Goal: Task Accomplishment & Management: Manage account settings

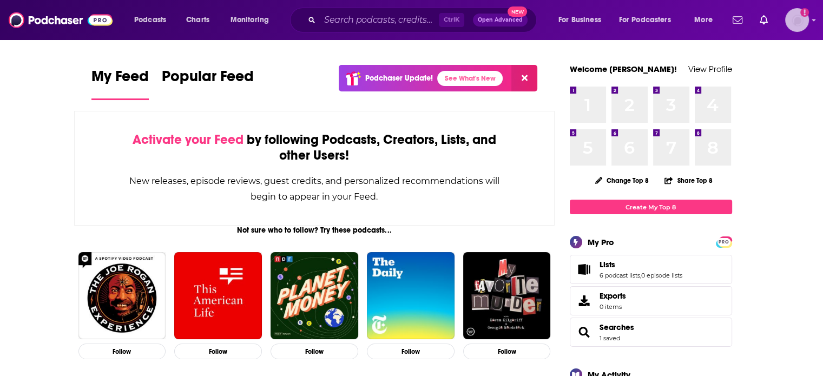
click at [795, 22] on img "Logged in as ColinMcA" at bounding box center [797, 20] width 24 height 24
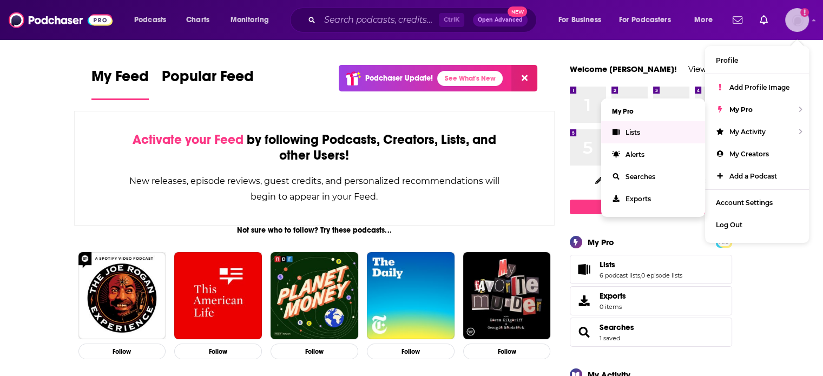
click at [630, 140] on link "Lists" at bounding box center [653, 132] width 104 height 22
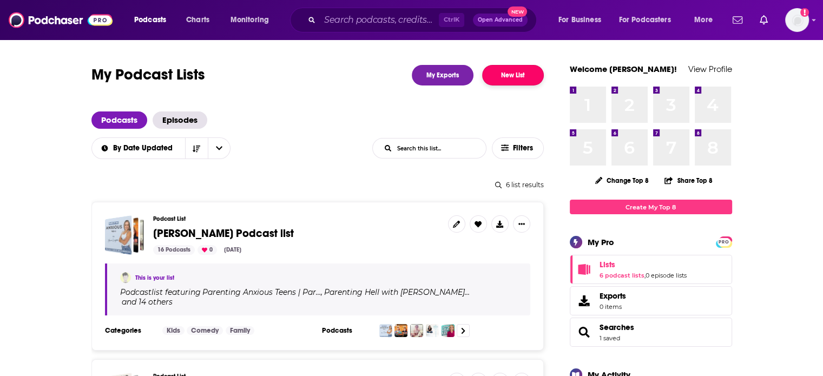
click at [524, 75] on button "New List" at bounding box center [513, 75] width 62 height 21
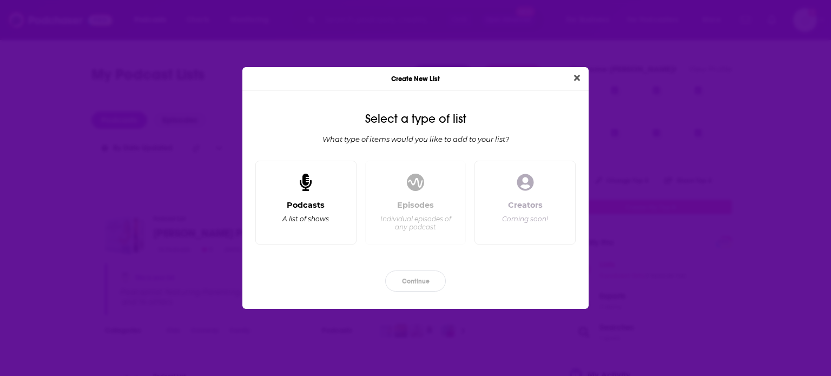
click at [328, 176] on div "Podcasts A list of shows" at bounding box center [305, 203] width 101 height 84
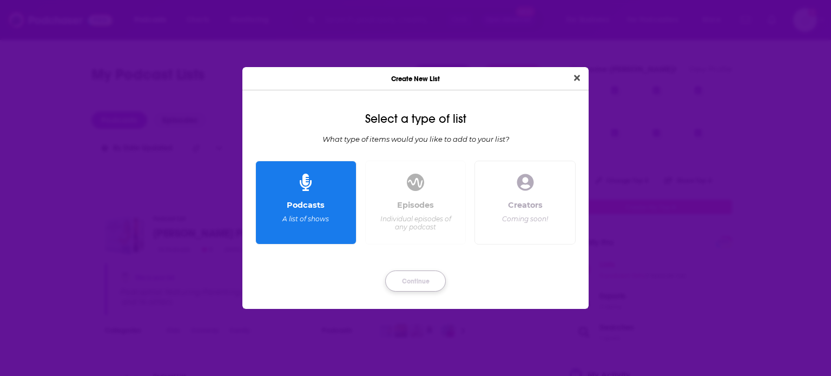
click at [422, 281] on button "Continue" at bounding box center [415, 281] width 61 height 21
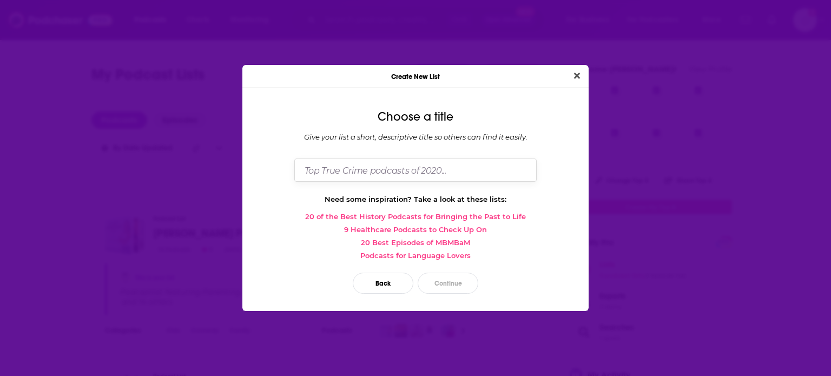
click at [424, 168] on input "Dialog" at bounding box center [415, 170] width 242 height 23
type input "WWP Round 5"
click at [570, 69] on button "Close" at bounding box center [577, 76] width 15 height 14
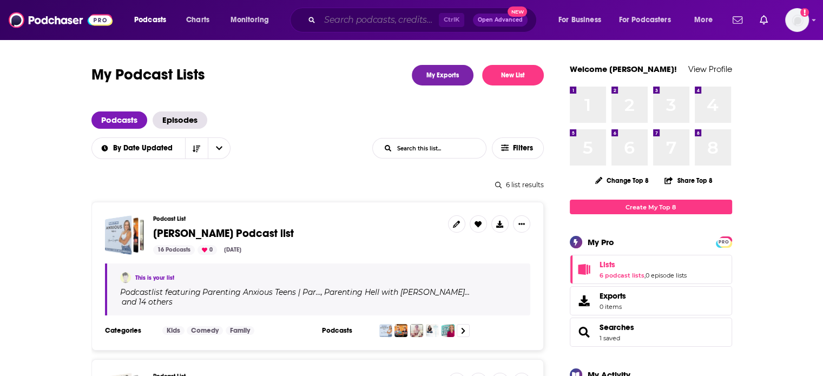
click at [364, 21] on input "Search podcasts, credits, & more..." at bounding box center [379, 19] width 119 height 17
click at [344, 15] on input "Search podcasts, credits, & more..." at bounding box center [379, 19] width 119 height 17
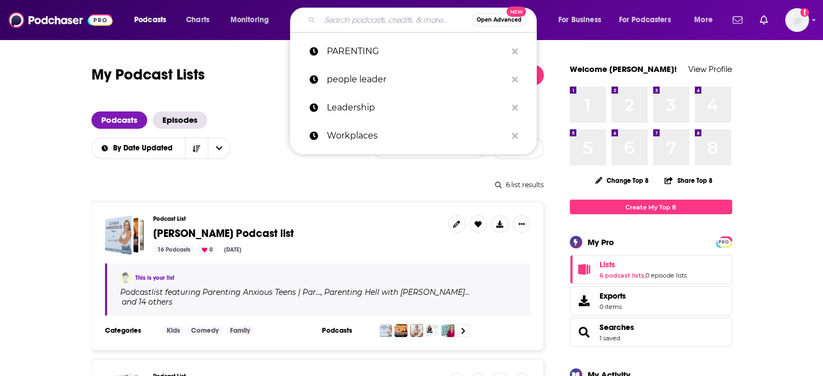
paste input "Health and Safety"
type input "Health and Safety"
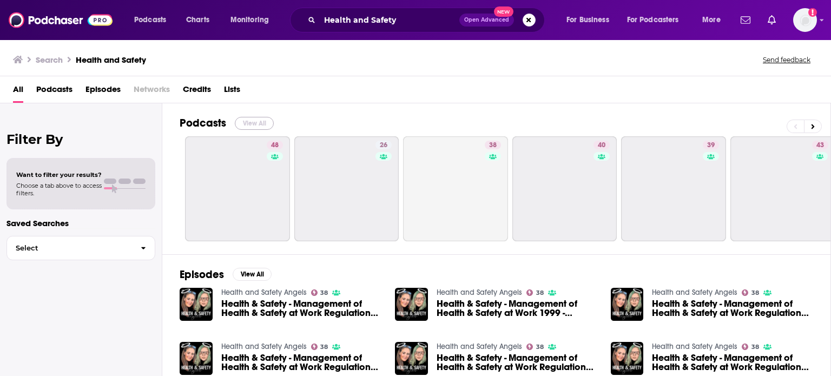
click at [243, 121] on button "View All" at bounding box center [254, 123] width 39 height 13
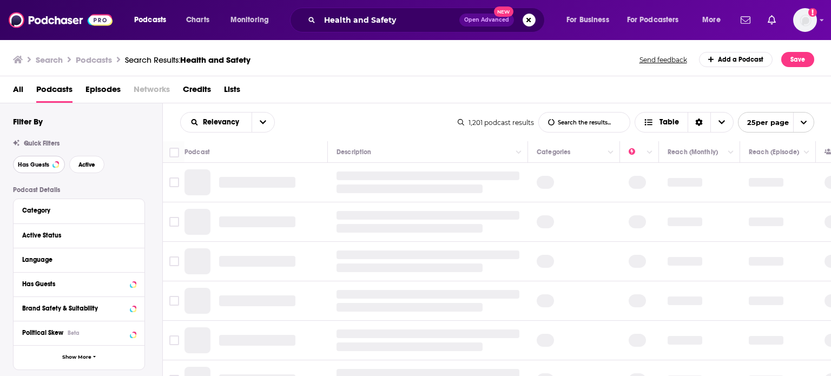
click at [41, 168] on span "Has Guests" at bounding box center [33, 165] width 31 height 6
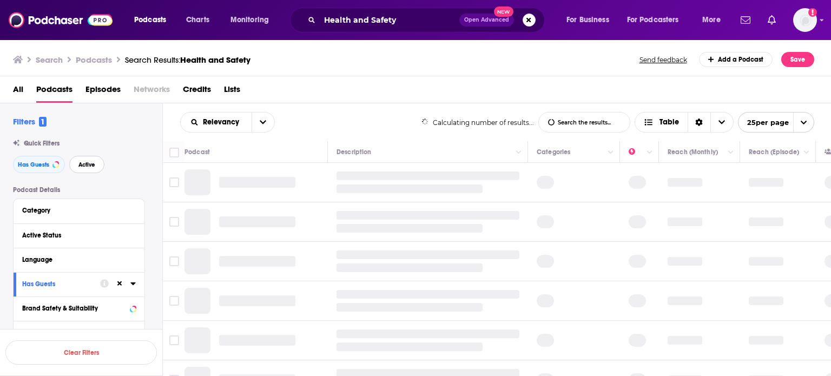
click at [89, 167] on span "Active" at bounding box center [86, 165] width 17 height 6
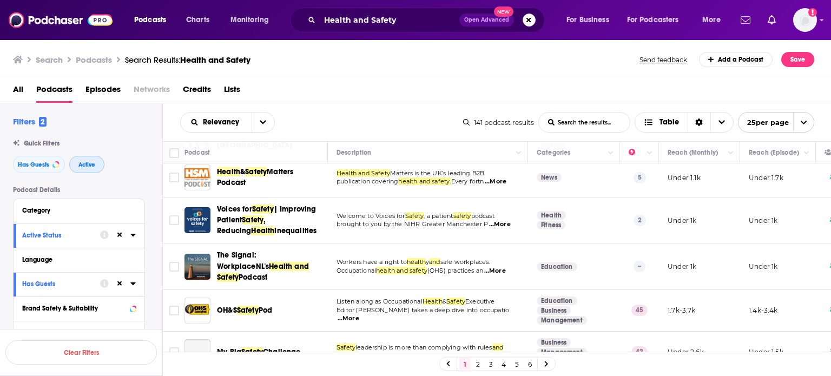
scroll to position [216, 0]
click at [504, 266] on span "...More" at bounding box center [495, 270] width 22 height 9
click at [170, 261] on input "Toggle select row" at bounding box center [174, 266] width 10 height 10
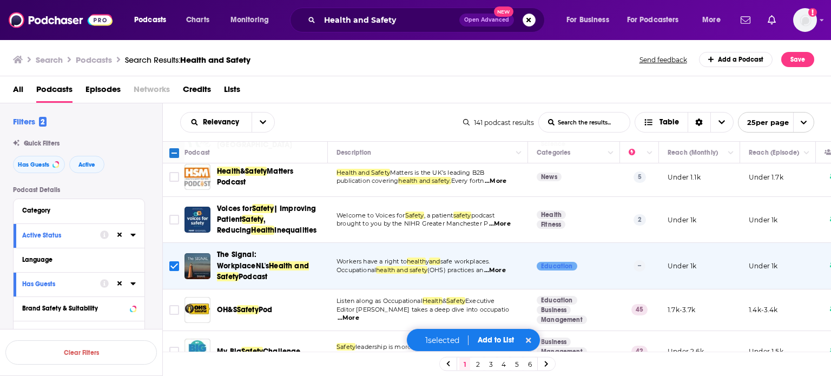
scroll to position [271, 0]
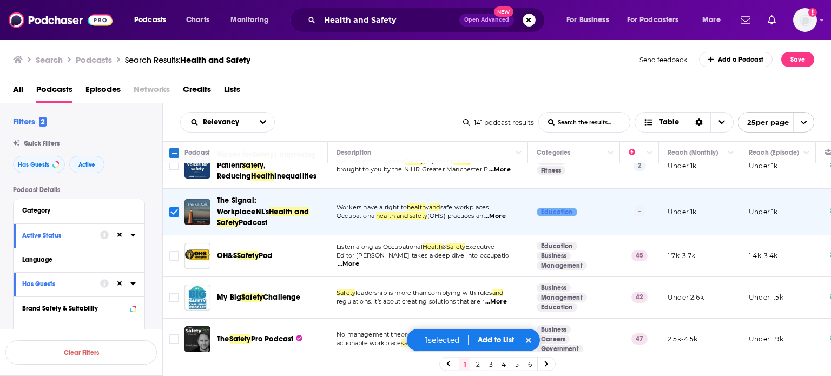
click at [359, 260] on span "...More" at bounding box center [349, 264] width 22 height 9
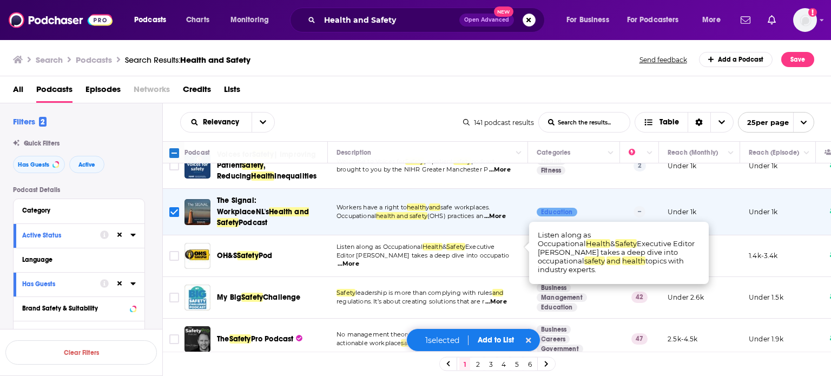
click at [359, 260] on span "...More" at bounding box center [349, 264] width 22 height 9
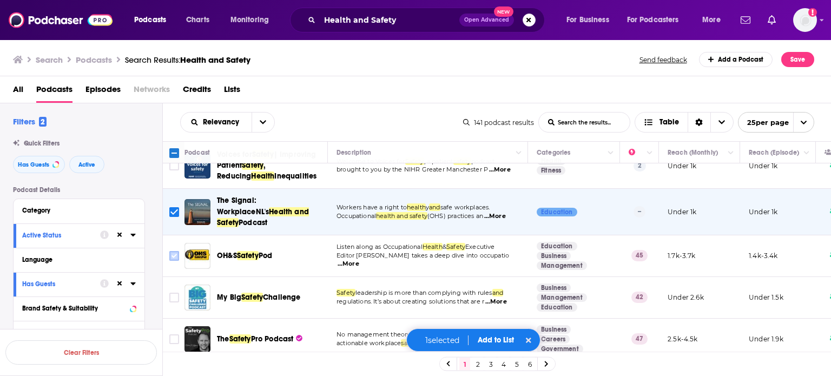
click at [175, 251] on input "Toggle select row" at bounding box center [174, 256] width 10 height 10
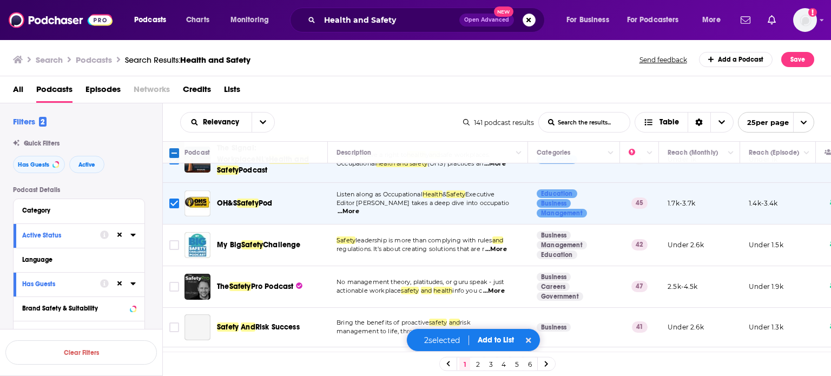
scroll to position [325, 0]
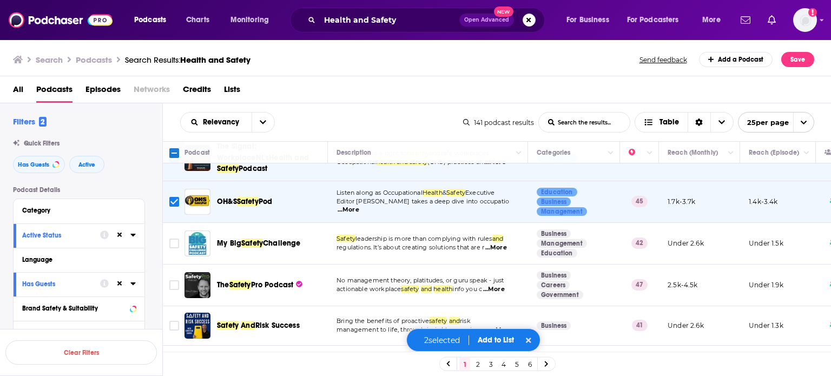
click at [502, 243] on span "...More" at bounding box center [496, 247] width 22 height 9
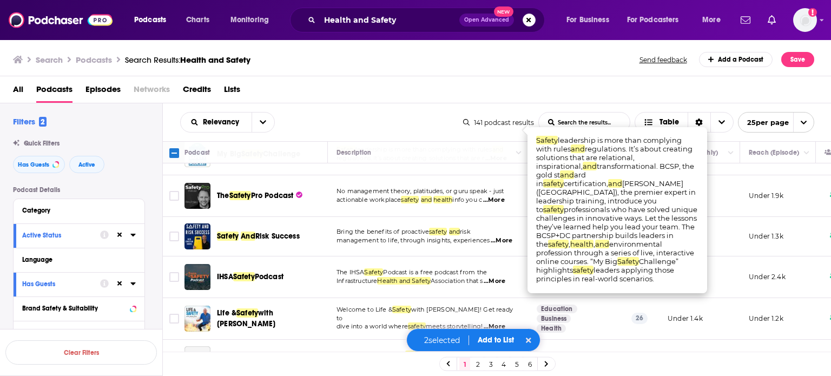
scroll to position [433, 0]
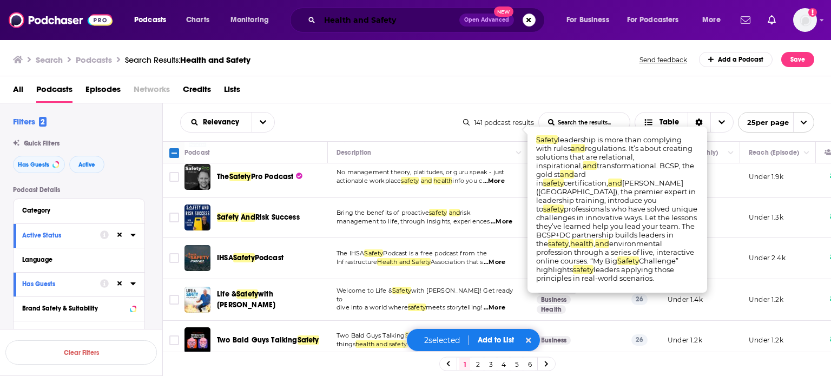
click at [325, 17] on input "Health and Safety" at bounding box center [390, 19] width 140 height 17
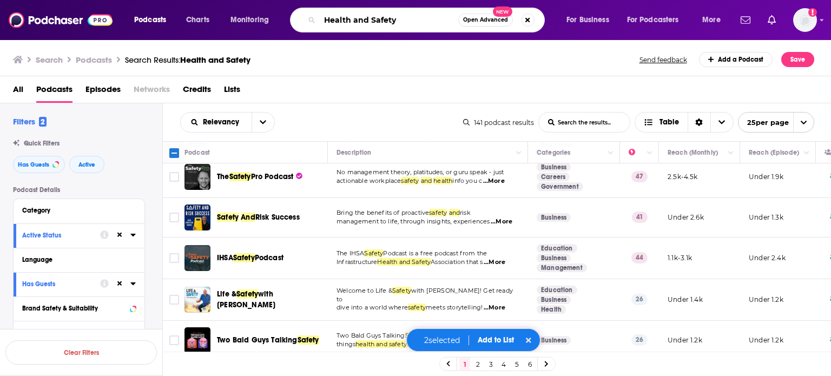
click at [418, 17] on input "Health and Safety" at bounding box center [389, 19] width 139 height 17
type input "Health and Safety Managers"
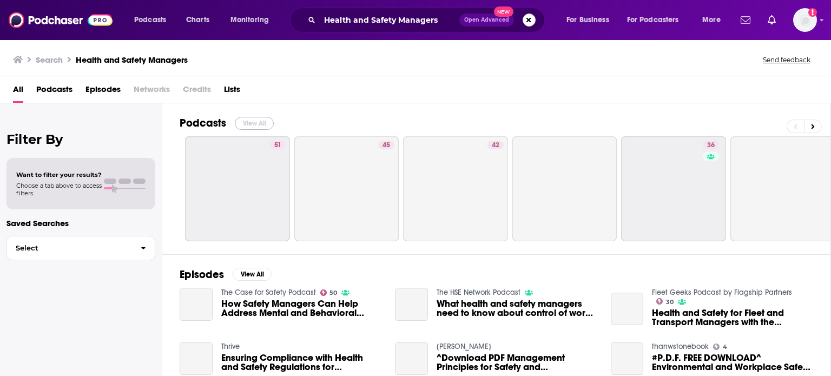
click at [262, 119] on button "View All" at bounding box center [254, 123] width 39 height 13
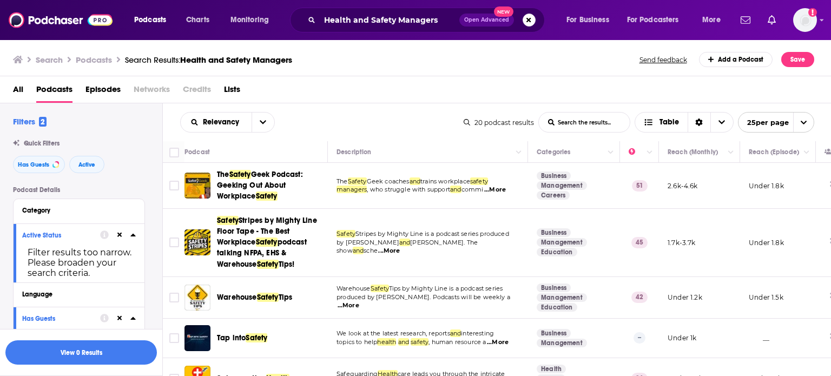
click at [504, 188] on span "...More" at bounding box center [495, 190] width 22 height 9
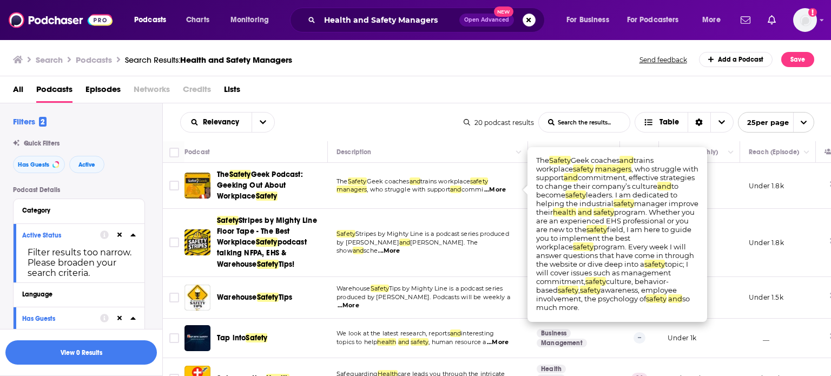
drag, startPoint x: 177, startPoint y: 181, endPoint x: 371, endPoint y: 136, distance: 199.0
click at [177, 181] on input "Toggle select row" at bounding box center [174, 186] width 10 height 10
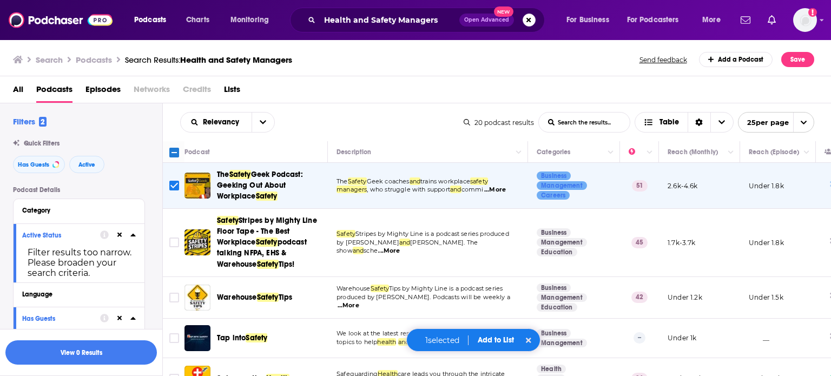
scroll to position [54, 0]
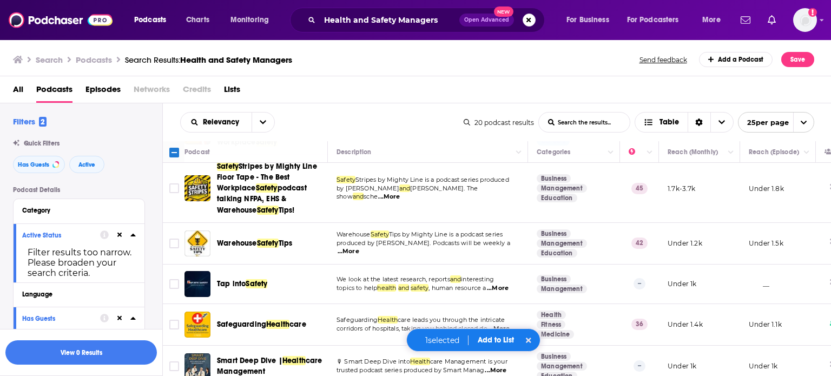
click at [400, 193] on span "...More" at bounding box center [389, 197] width 22 height 9
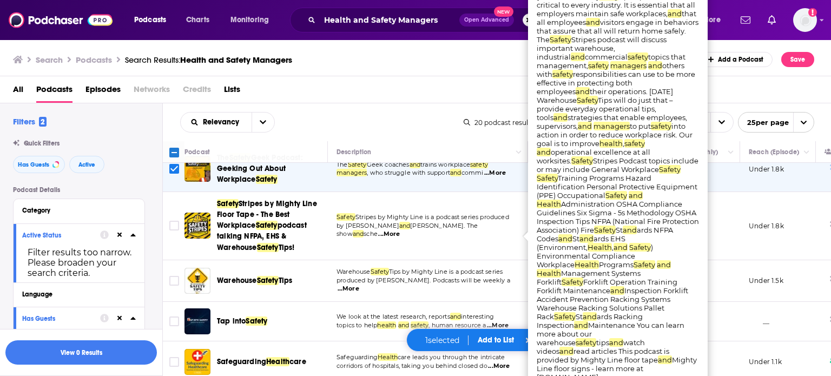
scroll to position [0, 0]
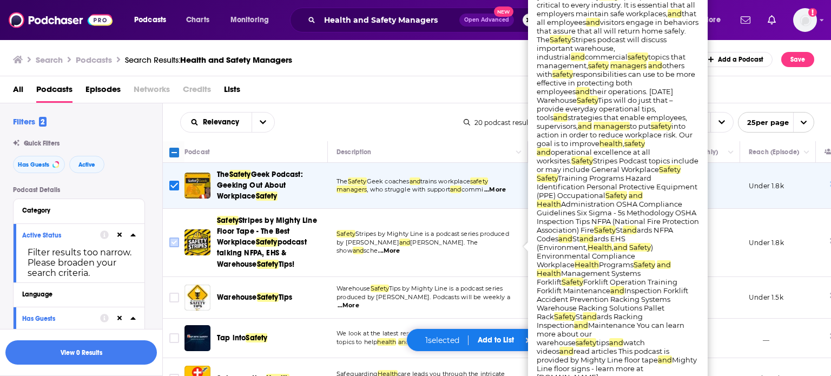
click at [173, 240] on input "Toggle select row" at bounding box center [174, 243] width 10 height 10
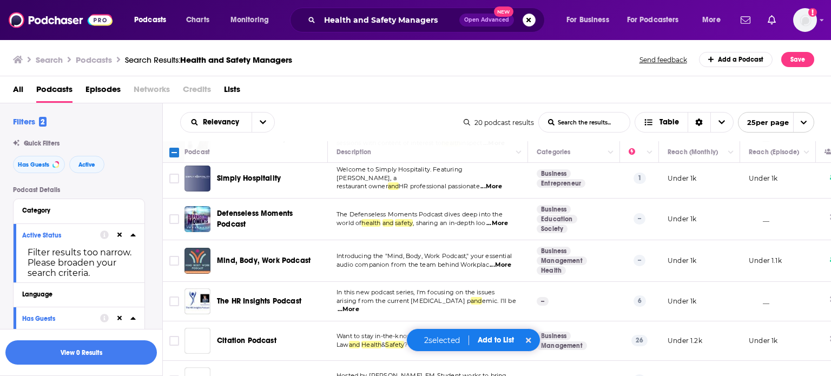
scroll to position [433, 0]
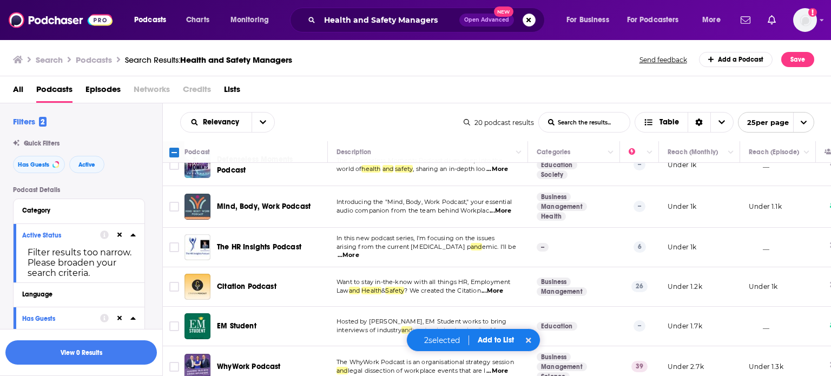
click at [494, 340] on button "Add to List" at bounding box center [496, 339] width 54 height 9
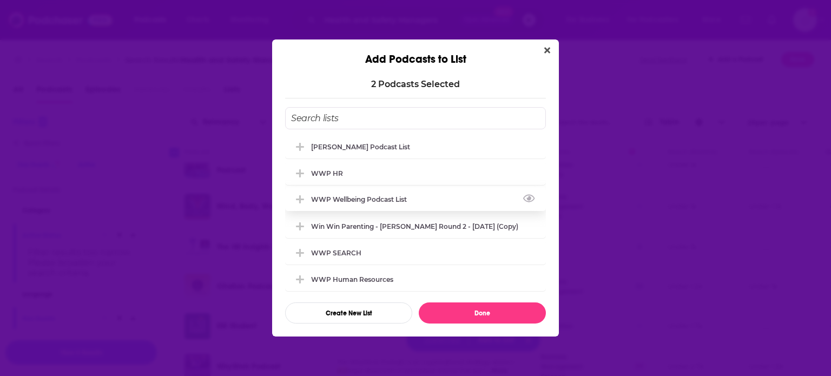
scroll to position [0, 0]
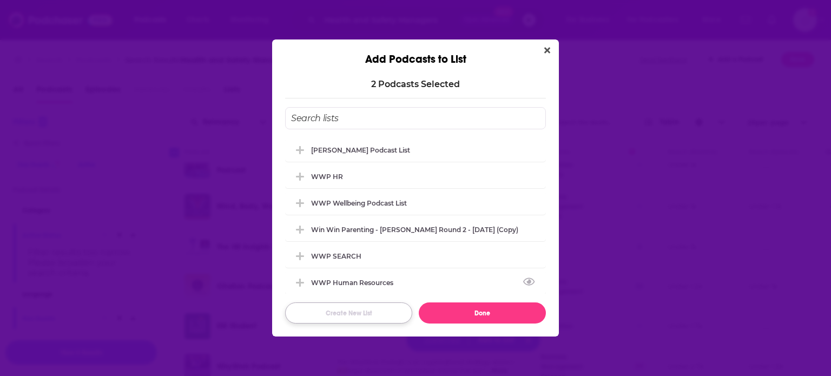
click at [380, 309] on button "Create New List" at bounding box center [348, 312] width 127 height 21
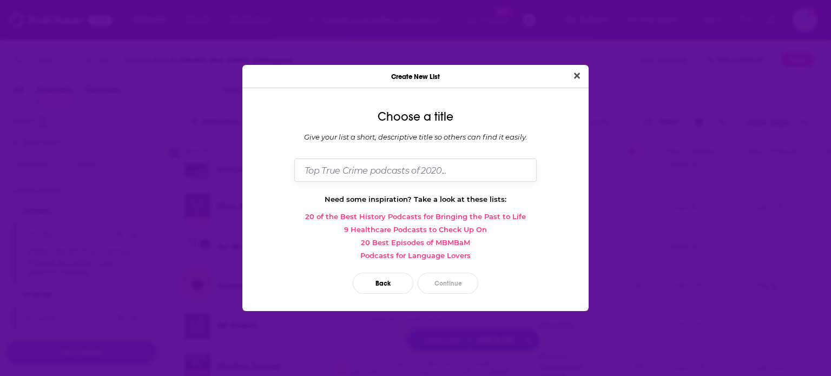
click at [400, 175] on input "Dialog" at bounding box center [415, 170] width 242 height 23
type input "WWP Round 5"
click at [570, 69] on button "Close" at bounding box center [577, 76] width 15 height 14
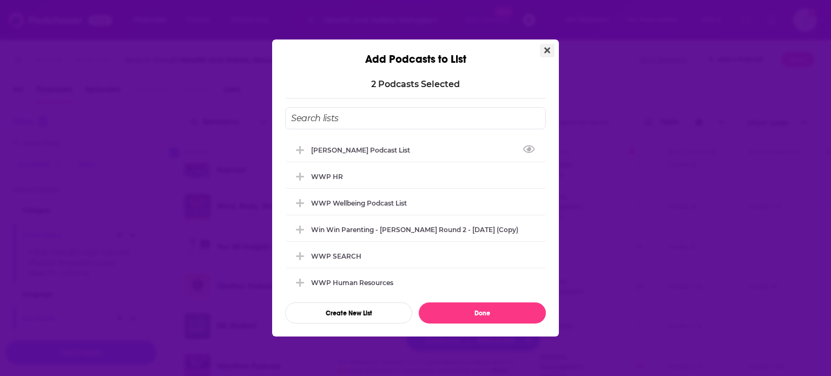
click at [546, 51] on icon "Close" at bounding box center [547, 50] width 6 height 9
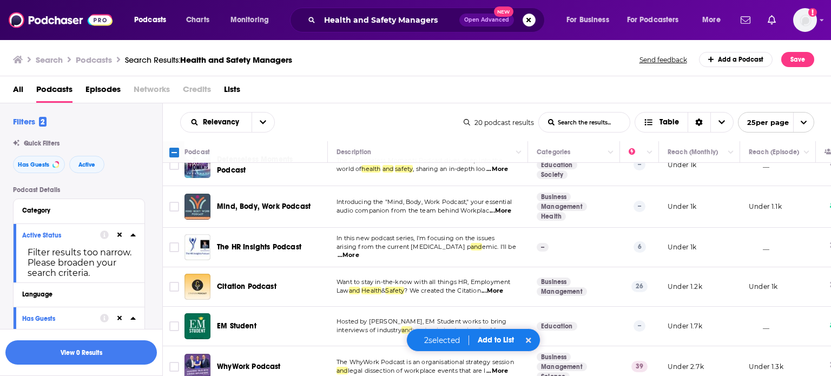
click at [495, 342] on button "Add to List" at bounding box center [496, 339] width 54 height 9
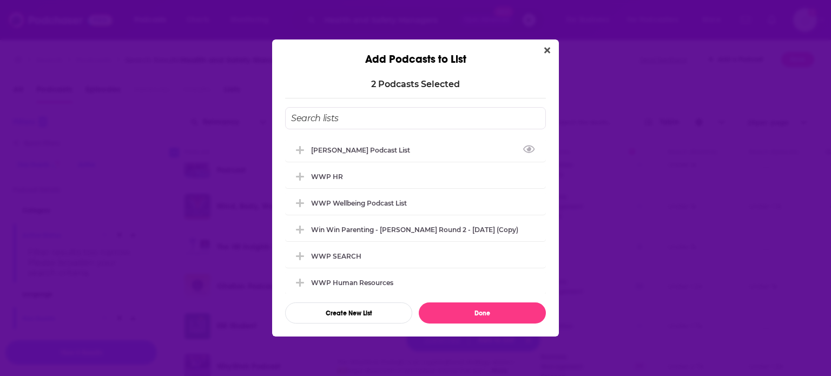
click at [398, 112] on input "Add Podcast To List" at bounding box center [415, 118] width 261 height 22
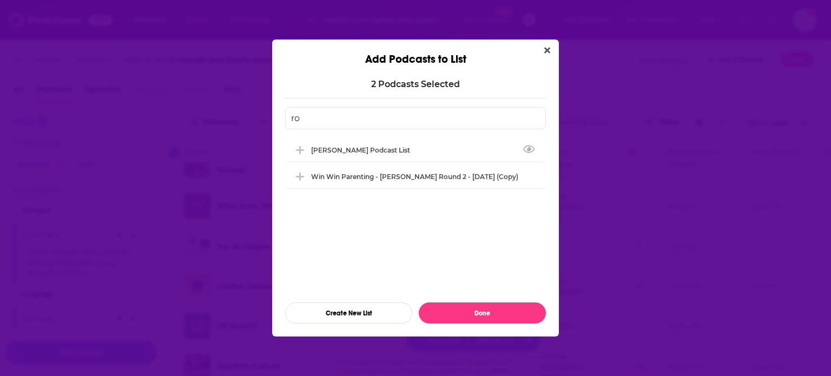
type input "r"
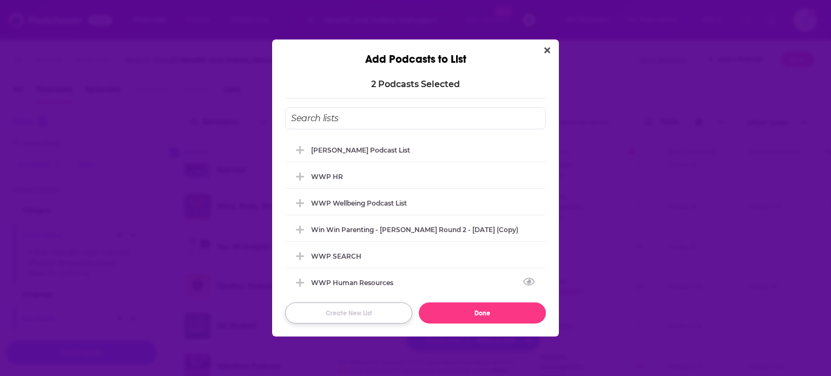
click at [343, 310] on button "Create New List" at bounding box center [348, 312] width 127 height 21
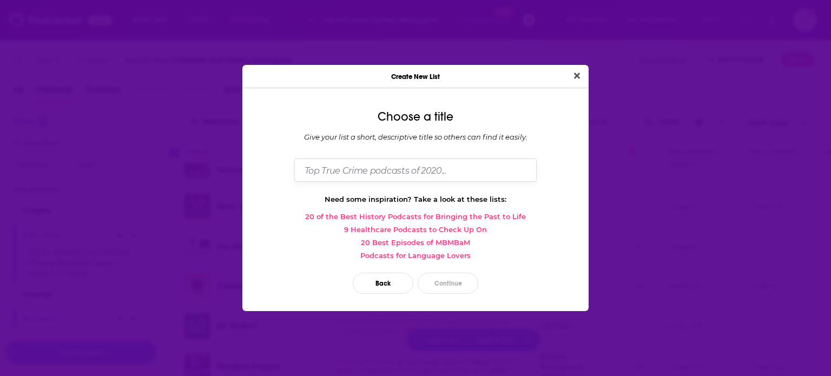
click at [375, 166] on input "Dialog" at bounding box center [415, 170] width 242 height 23
type input "WWP Round 5"
click at [441, 287] on button "Continue" at bounding box center [448, 283] width 61 height 21
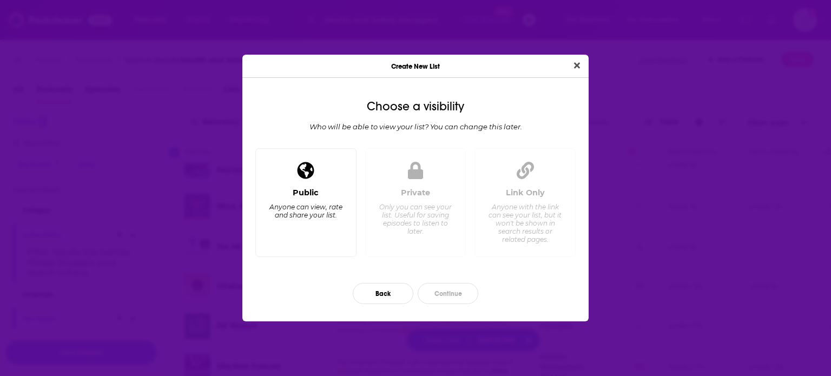
click at [325, 223] on div "Public Anyone can view, rate and share your list." at bounding box center [306, 218] width 83 height 60
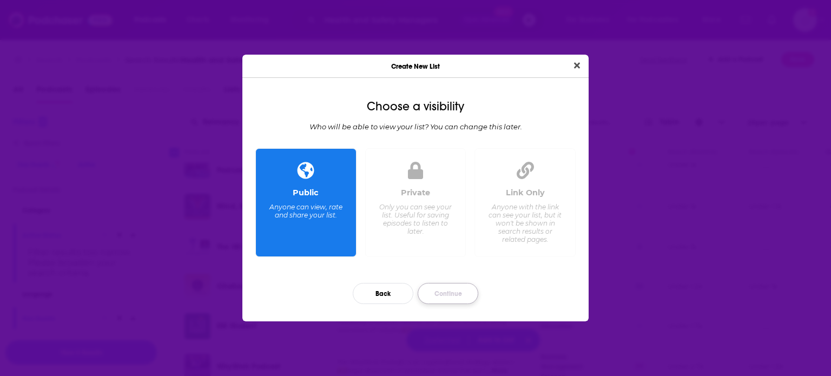
click at [466, 296] on button "Continue" at bounding box center [448, 293] width 61 height 21
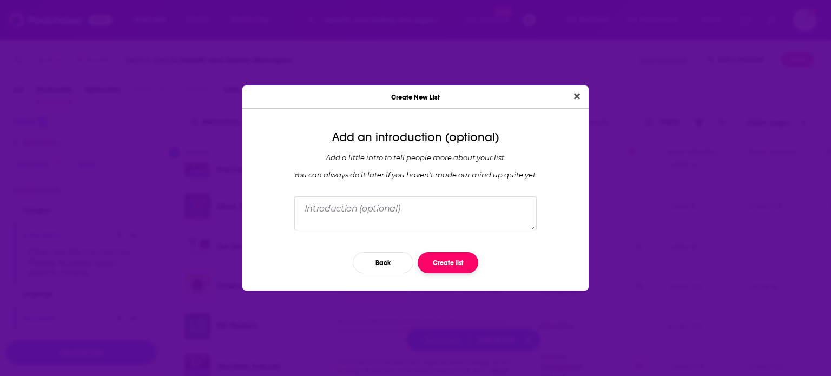
click at [440, 263] on button "Create list" at bounding box center [448, 262] width 61 height 21
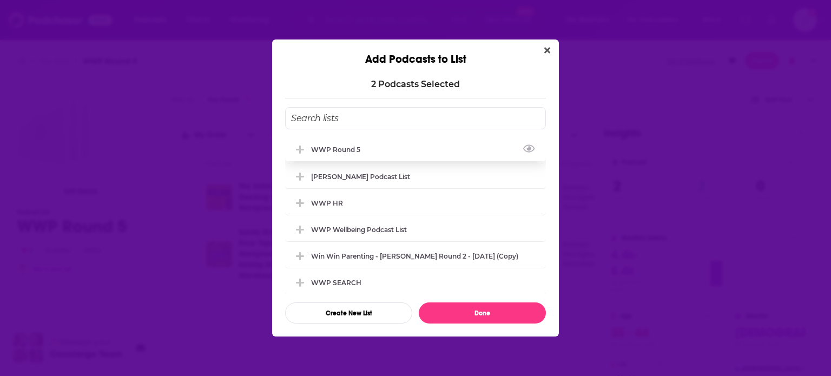
click at [406, 148] on div "WWP Round 5" at bounding box center [415, 149] width 261 height 24
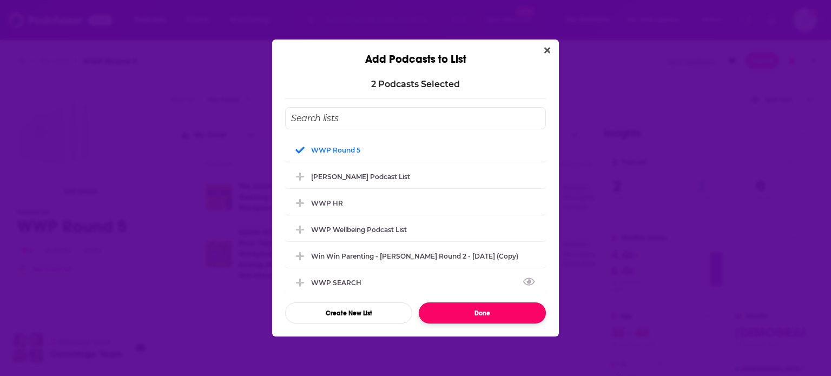
click at [466, 311] on button "Done" at bounding box center [482, 312] width 127 height 21
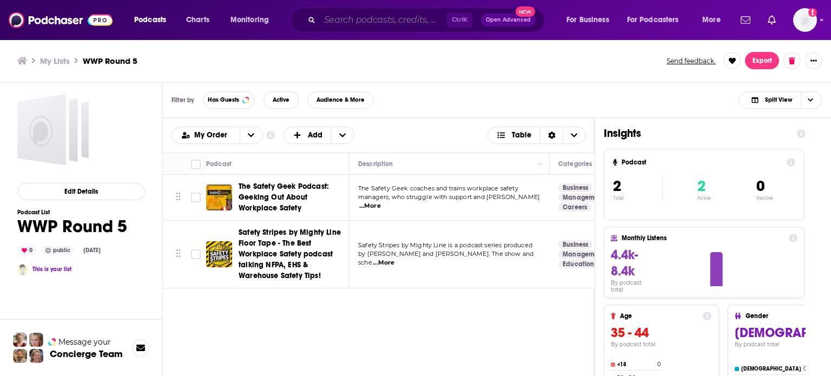
click at [369, 25] on input "Search podcasts, credits, & more..." at bounding box center [383, 19] width 127 height 17
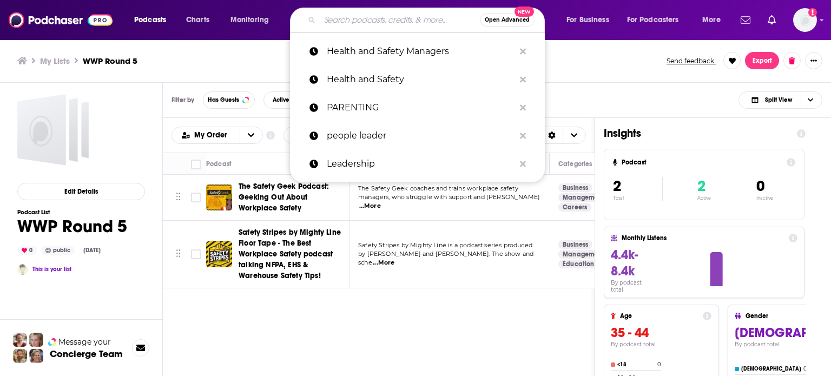
paste input "WH&S"
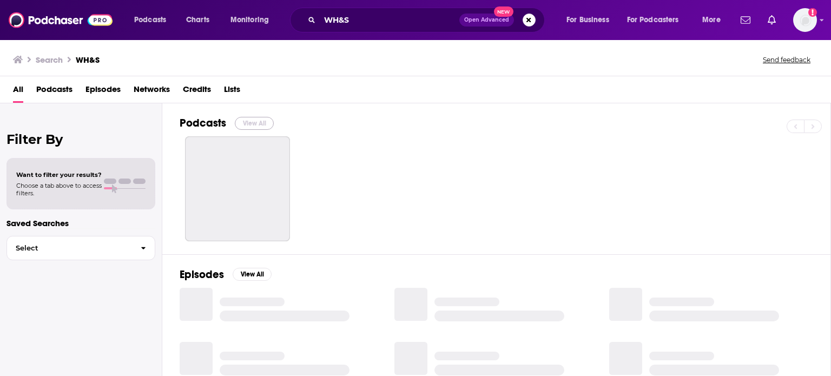
click at [258, 118] on button "View All" at bounding box center [254, 123] width 39 height 13
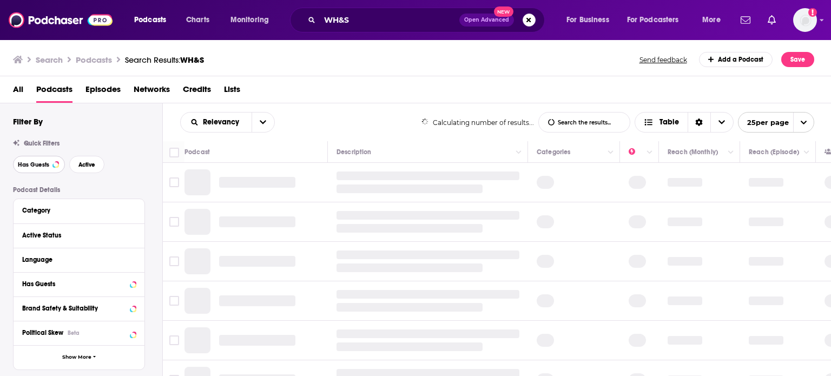
click at [19, 166] on span "Has Guests" at bounding box center [33, 165] width 31 height 6
click at [88, 164] on span "Active" at bounding box center [86, 165] width 17 height 6
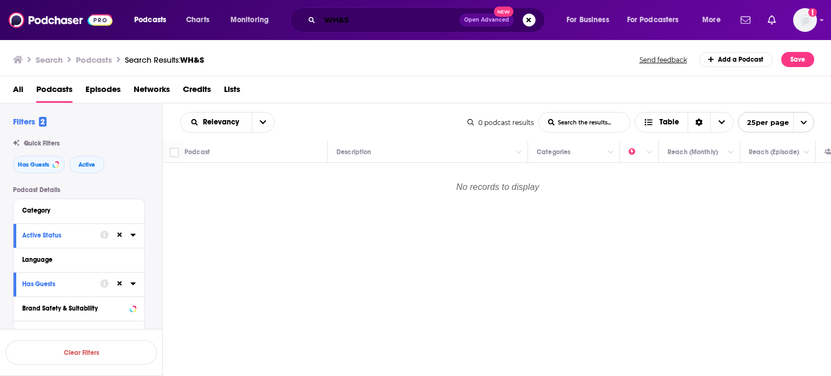
click at [385, 18] on input "WH&S" at bounding box center [390, 19] width 140 height 17
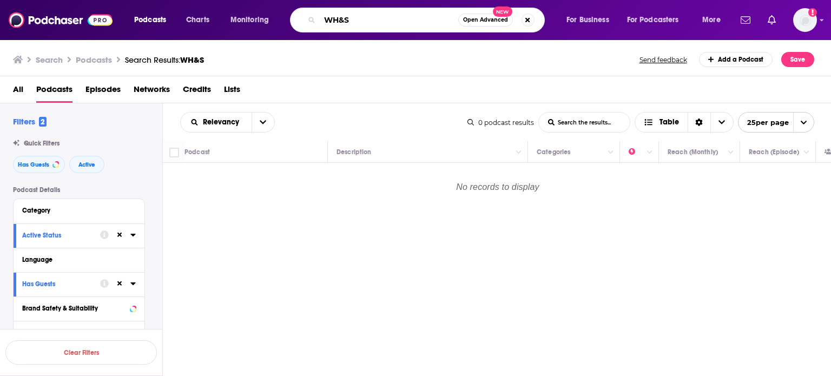
click at [385, 18] on input "WH&S" at bounding box center [389, 19] width 139 height 17
paste input "orkplace Health and Safety"
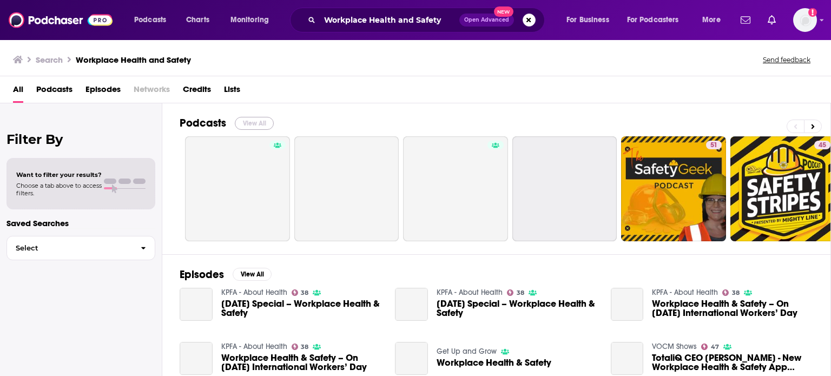
click at [258, 121] on button "View All" at bounding box center [254, 123] width 39 height 13
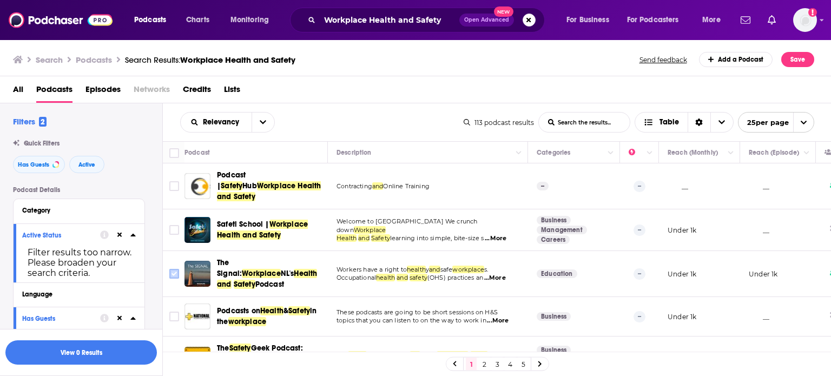
click at [176, 269] on input "Toggle select row" at bounding box center [174, 274] width 10 height 10
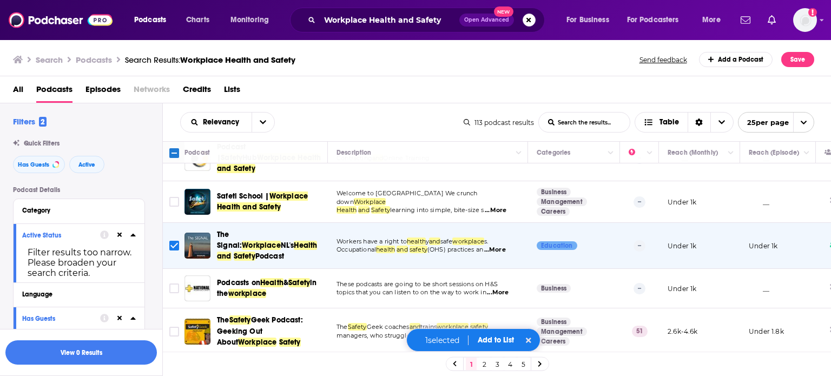
scroll to position [54, 0]
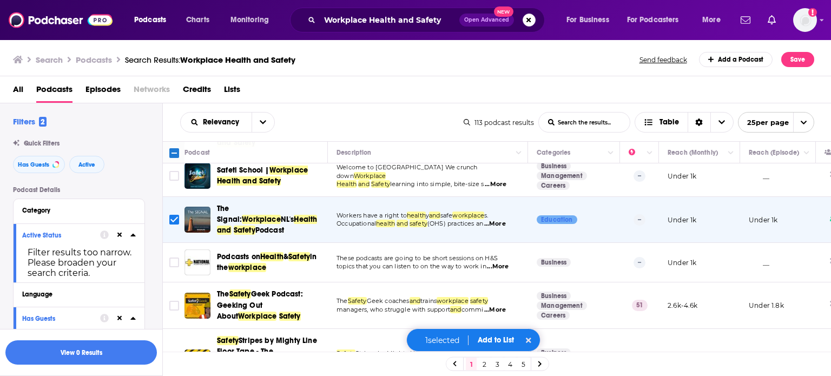
click at [509, 262] on span "...More" at bounding box center [498, 266] width 22 height 9
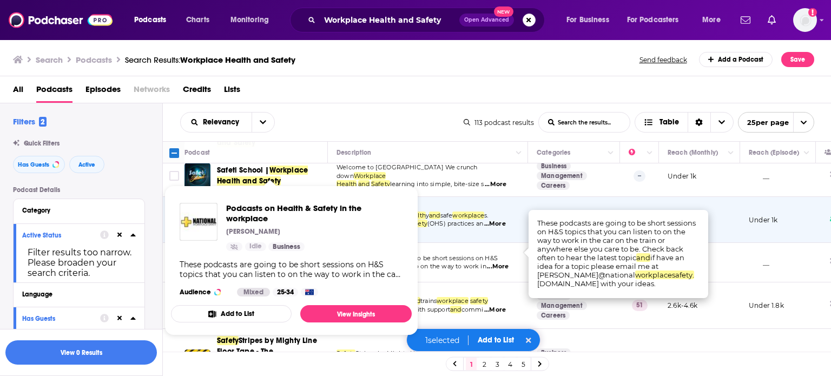
click at [474, 262] on span "topics that you can listen to on the way to work in" at bounding box center [412, 266] width 150 height 8
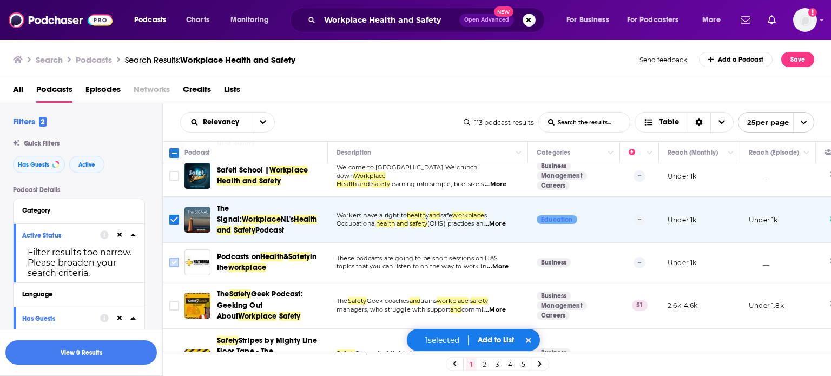
click at [177, 258] on input "Toggle select row" at bounding box center [174, 263] width 10 height 10
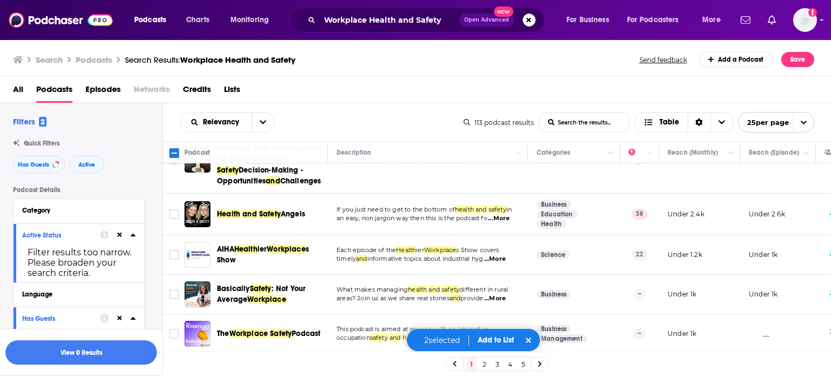
scroll to position [379, 0]
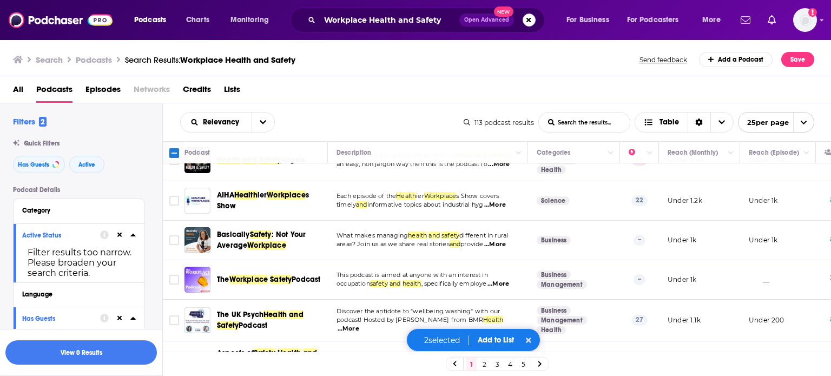
click at [505, 281] on span "...More" at bounding box center [498, 284] width 22 height 9
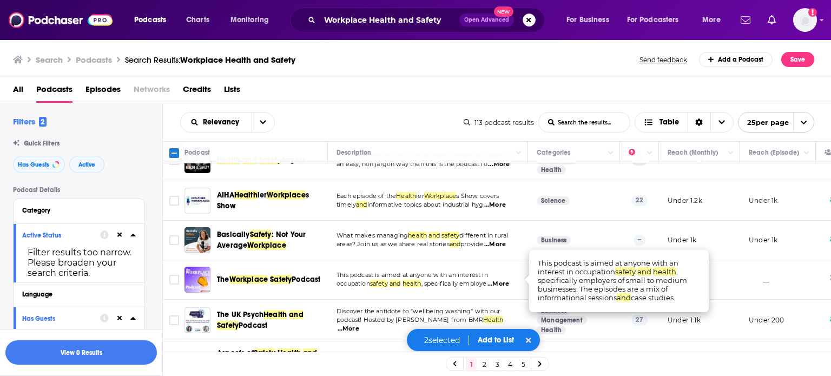
click at [430, 271] on span "This podcast is aimed at anyone with an interest in" at bounding box center [412, 275] width 151 height 8
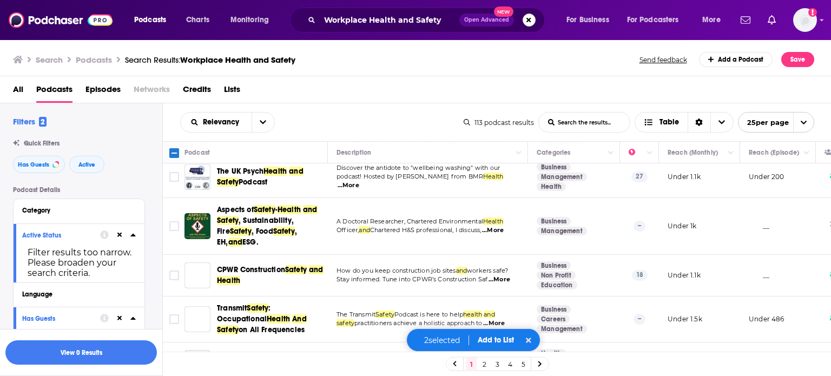
scroll to position [541, 0]
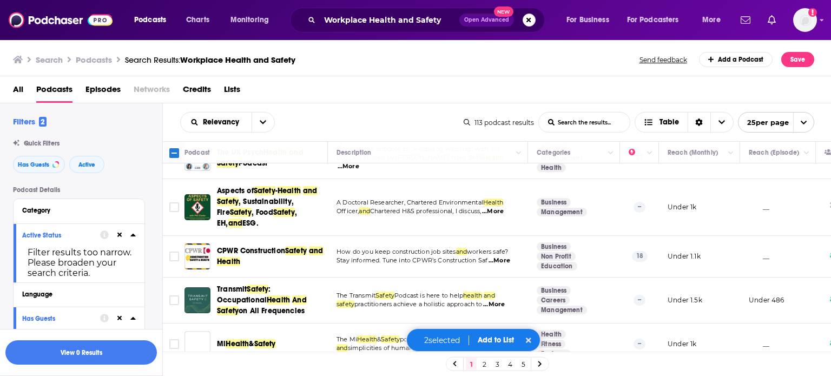
click at [496, 341] on button "Add to List" at bounding box center [496, 339] width 54 height 9
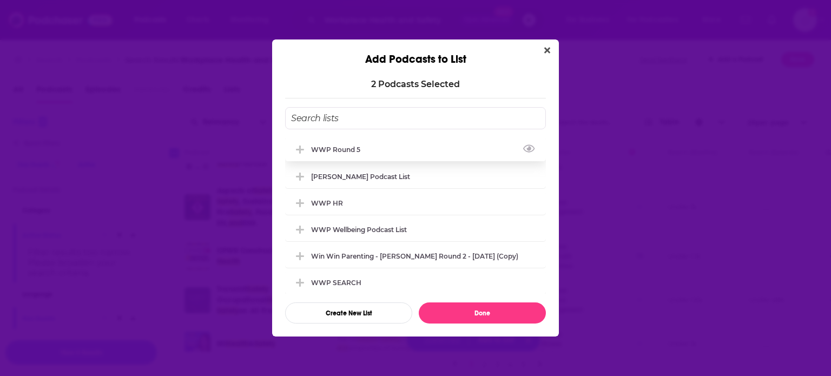
click at [367, 151] on div "WWP Round 5" at bounding box center [415, 149] width 261 height 24
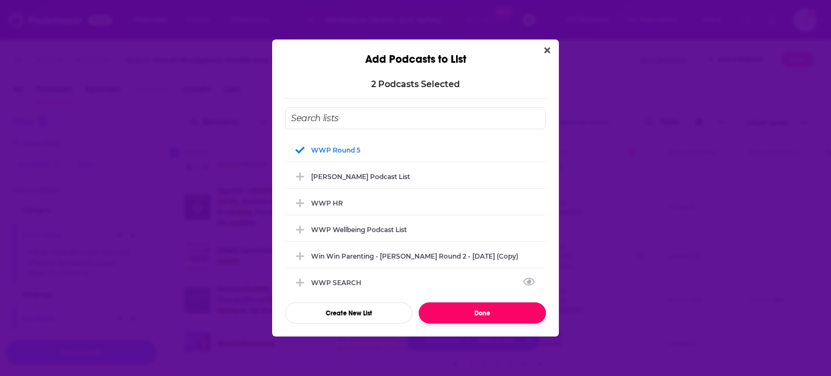
click at [489, 312] on button "Done" at bounding box center [482, 312] width 127 height 21
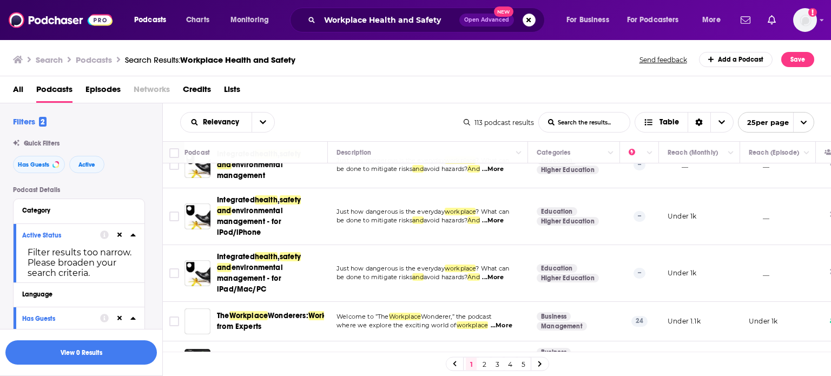
scroll to position [944, 0]
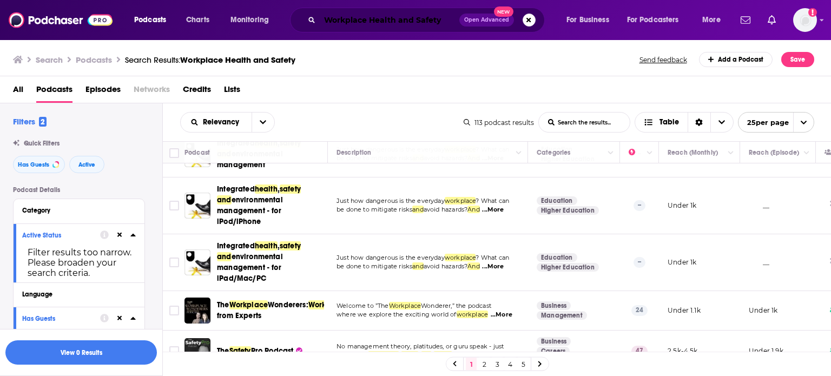
click at [392, 18] on input "Workplace Health and Safety" at bounding box center [390, 19] width 140 height 17
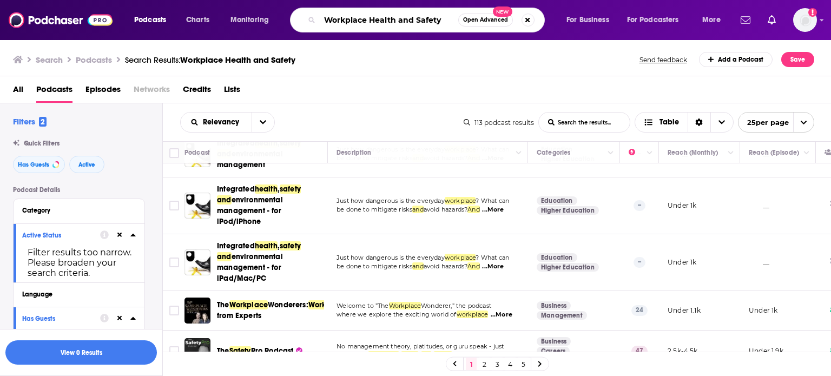
click at [392, 18] on input "Workplace Health and Safety" at bounding box center [389, 19] width 139 height 17
paste input "ellbeing at work"
type input "Wellbeing at work"
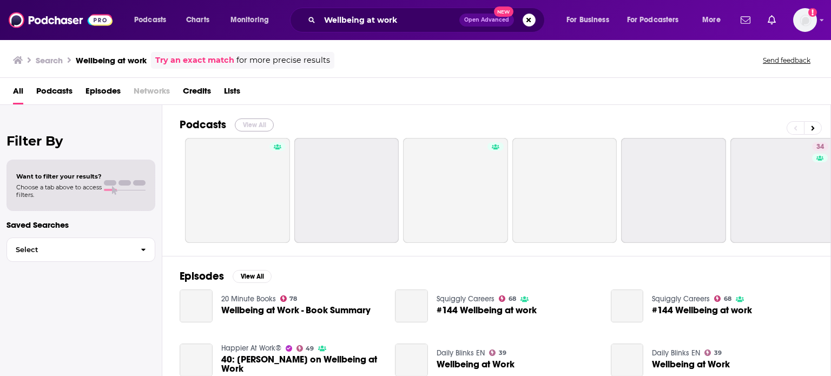
click at [258, 125] on button "View All" at bounding box center [254, 124] width 39 height 13
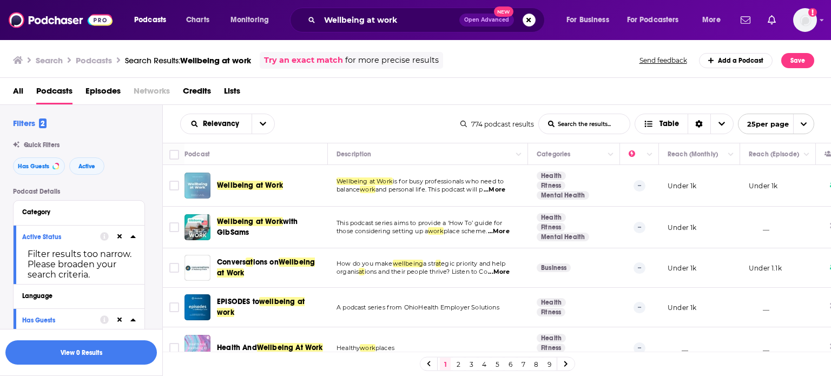
click at [503, 190] on span "...More" at bounding box center [495, 190] width 22 height 9
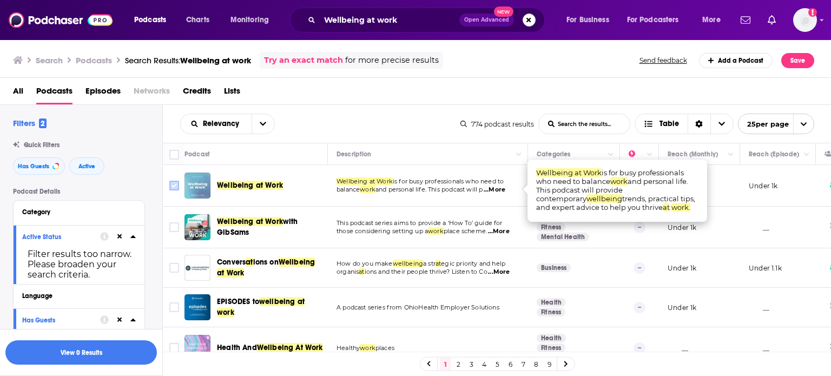
click at [176, 183] on input "Toggle select row" at bounding box center [174, 186] width 10 height 10
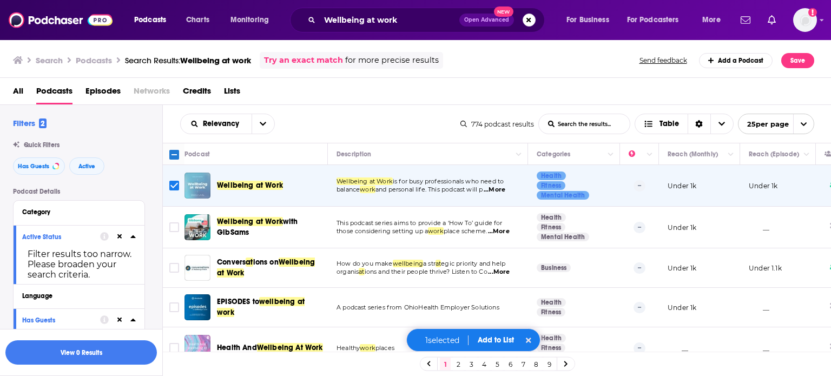
click at [507, 229] on span "...More" at bounding box center [499, 231] width 22 height 9
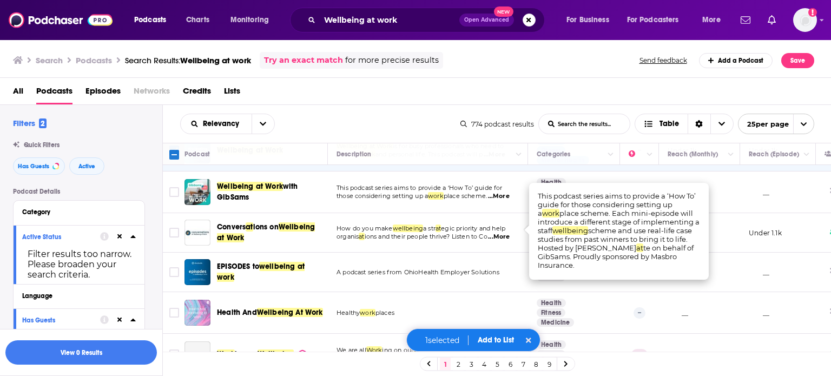
scroll to position [54, 0]
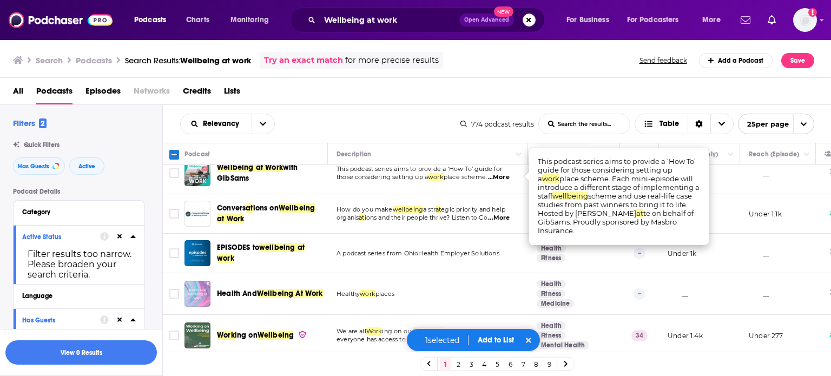
click at [503, 216] on span "...More" at bounding box center [499, 218] width 22 height 9
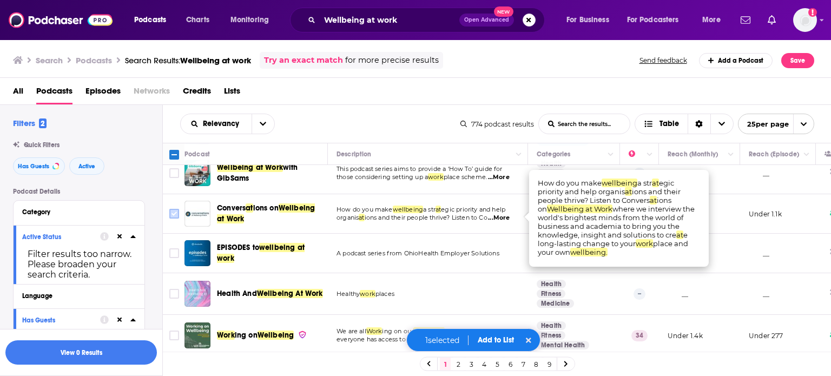
click at [174, 216] on input "Toggle select row" at bounding box center [174, 214] width 10 height 10
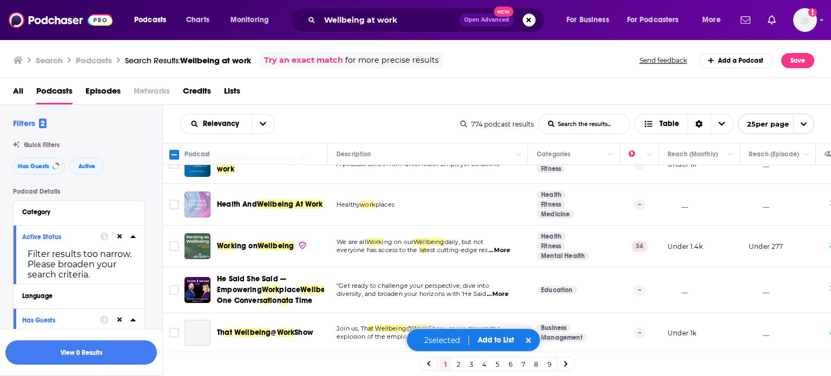
scroll to position [162, 0]
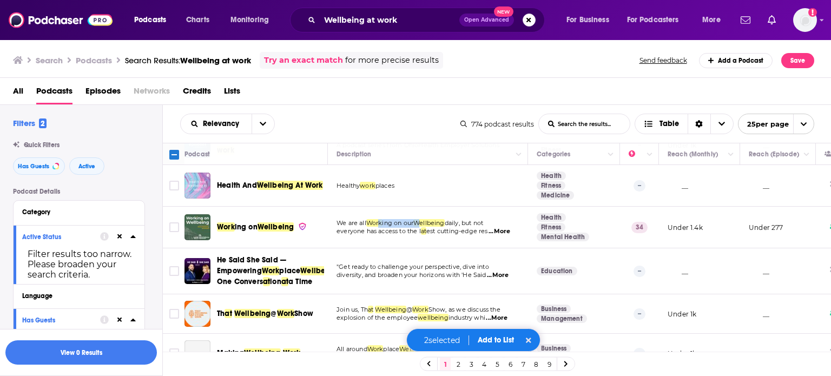
drag, startPoint x: 379, startPoint y: 218, endPoint x: 421, endPoint y: 224, distance: 42.7
click at [421, 224] on p "We are all Work ing on our Wellbeing daily, but not" at bounding box center [428, 223] width 182 height 9
click at [502, 230] on span "...More" at bounding box center [500, 231] width 22 height 9
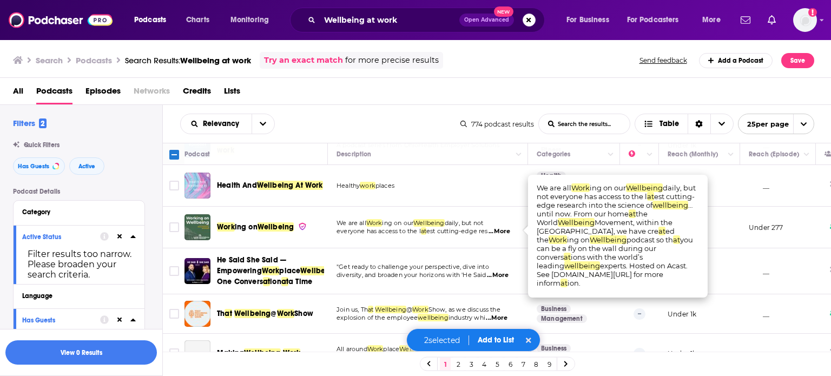
click at [499, 275] on span "...More" at bounding box center [498, 275] width 22 height 9
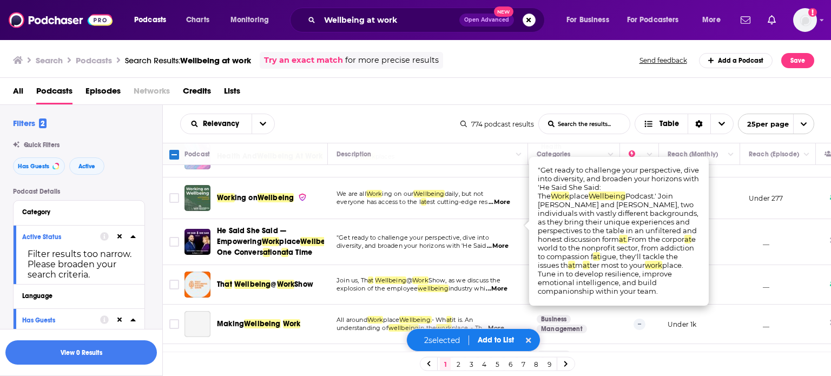
scroll to position [216, 0]
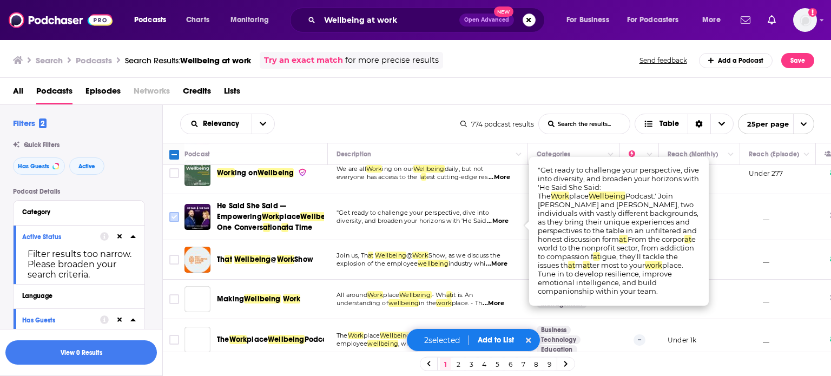
click at [176, 221] on input "Toggle select row" at bounding box center [174, 217] width 10 height 10
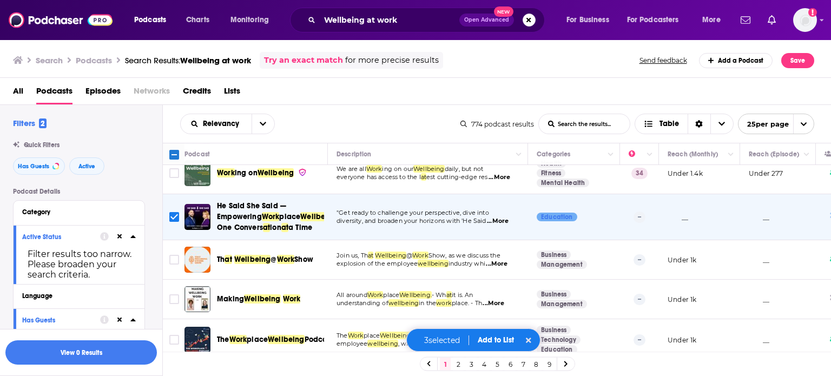
click at [498, 268] on span "...More" at bounding box center [497, 264] width 22 height 9
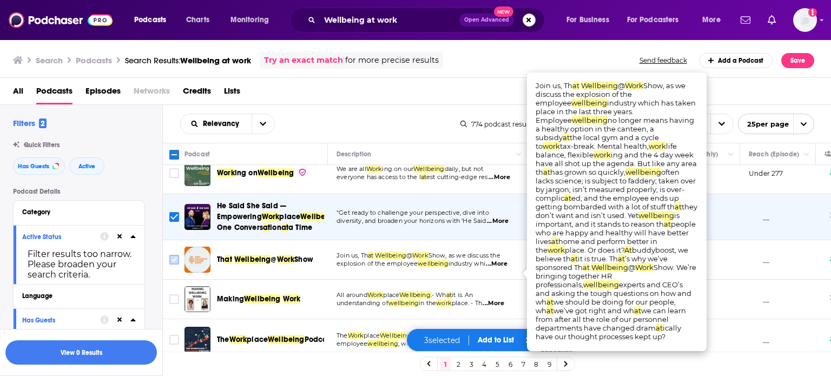
click at [173, 265] on input "Toggle select row" at bounding box center [174, 260] width 10 height 10
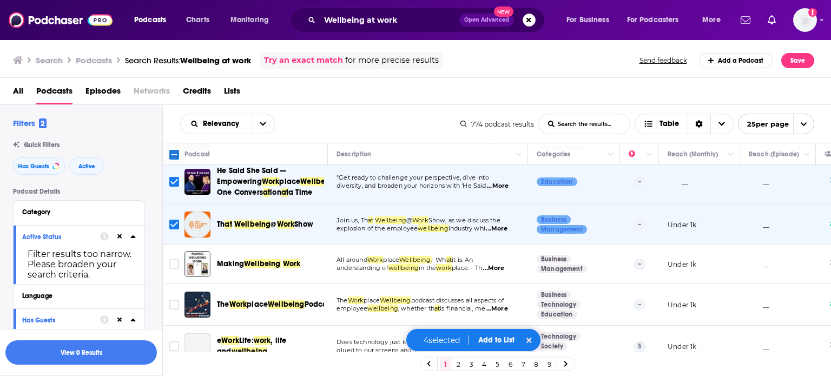
scroll to position [271, 0]
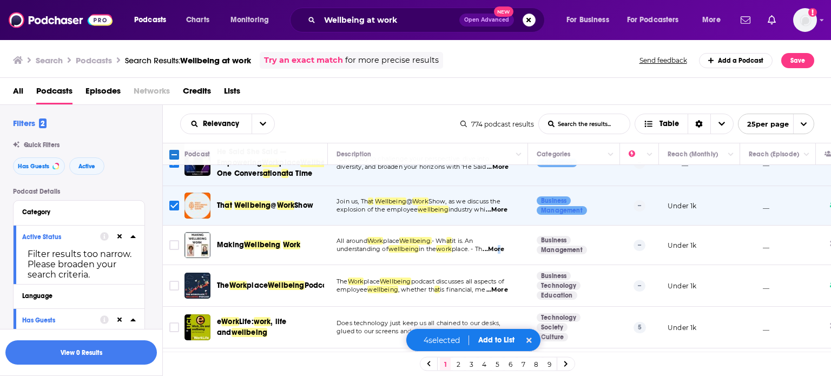
click at [503, 254] on span "...More" at bounding box center [494, 249] width 22 height 9
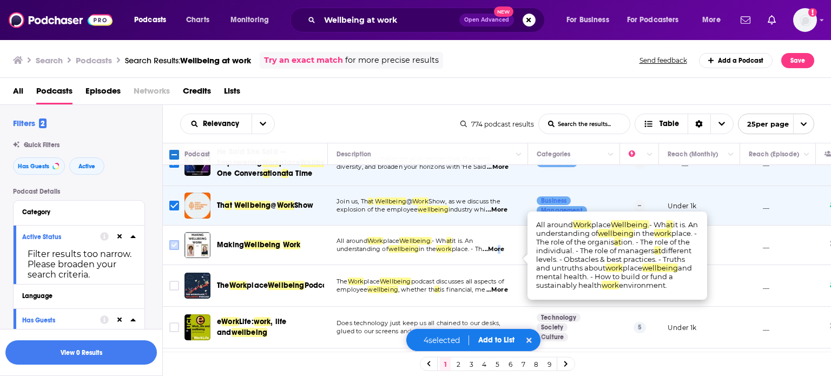
click at [176, 250] on input "Toggle select row" at bounding box center [174, 245] width 10 height 10
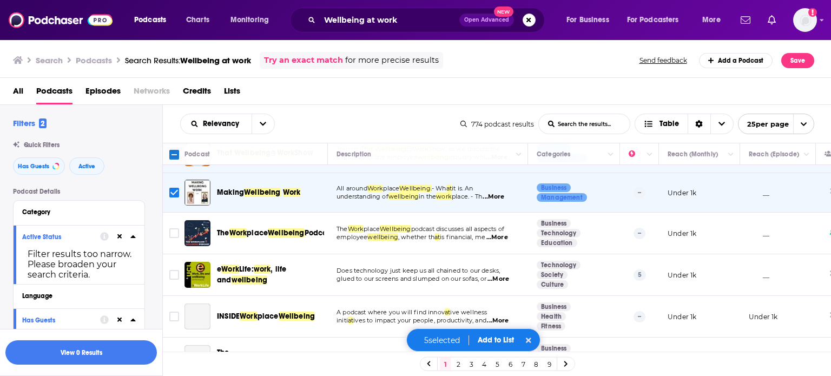
scroll to position [325, 0]
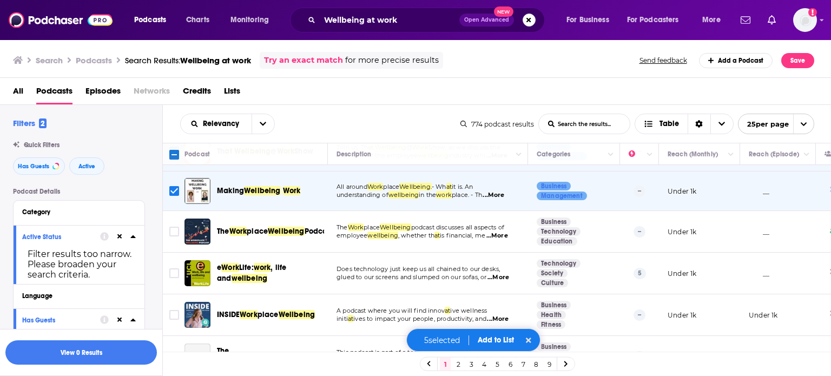
click at [506, 240] on span "...More" at bounding box center [497, 236] width 22 height 9
click at [170, 236] on input "Toggle select row" at bounding box center [174, 232] width 10 height 10
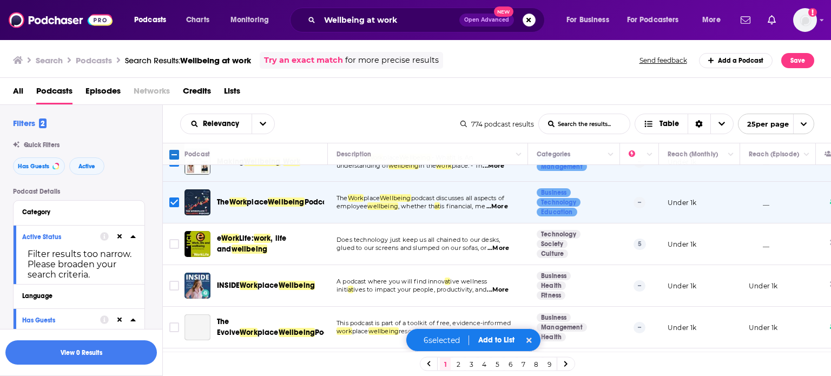
scroll to position [379, 0]
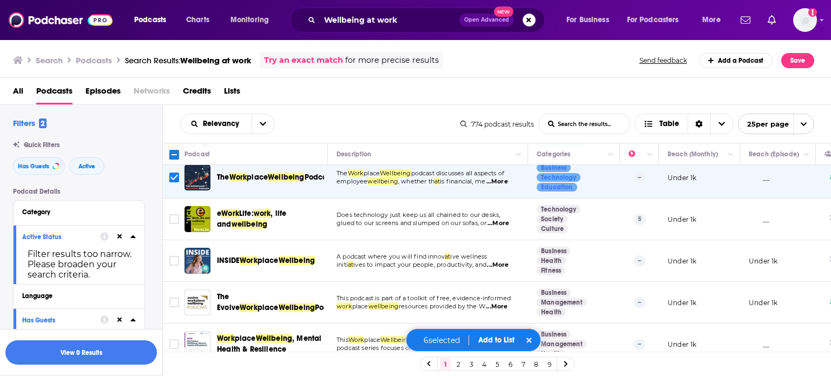
click at [501, 269] on span "...More" at bounding box center [498, 265] width 22 height 9
click at [177, 266] on input "Toggle select row" at bounding box center [174, 261] width 10 height 10
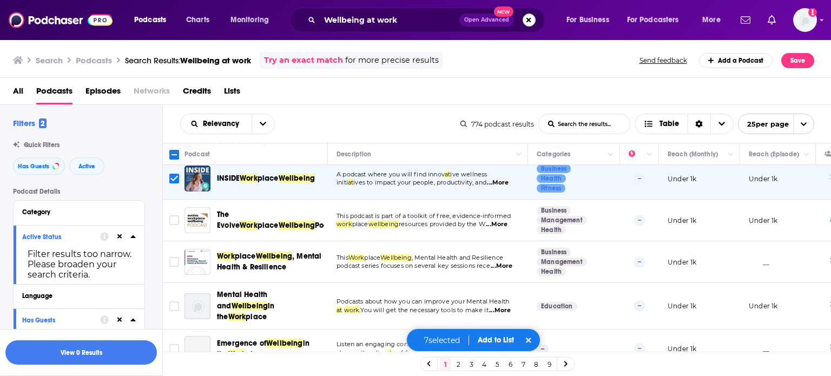
scroll to position [487, 0]
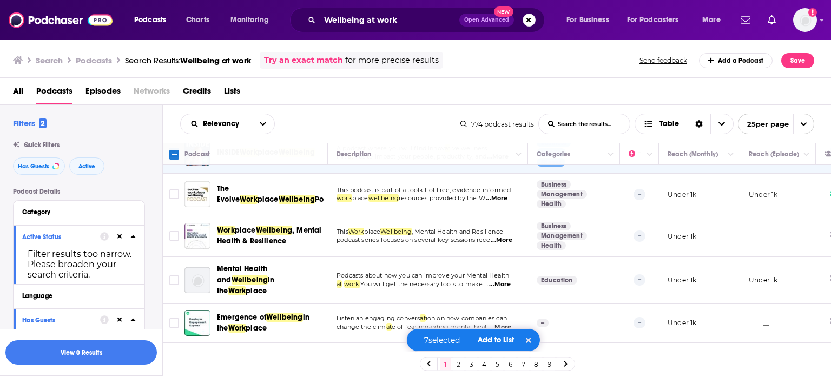
click at [490, 340] on button "Add to List" at bounding box center [496, 339] width 54 height 9
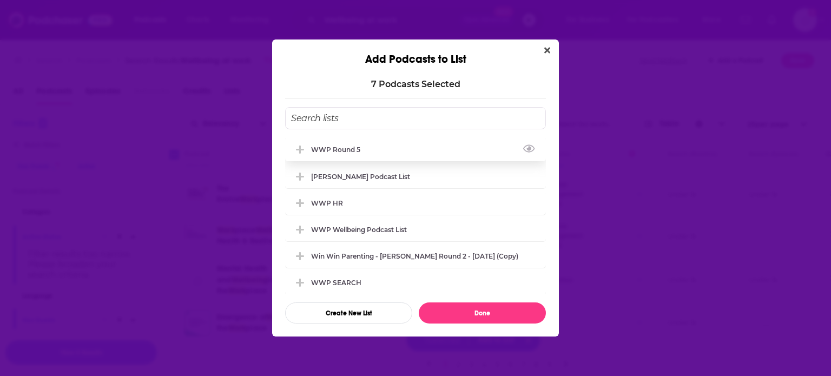
click at [390, 151] on div "WWP Round 5" at bounding box center [415, 149] width 261 height 24
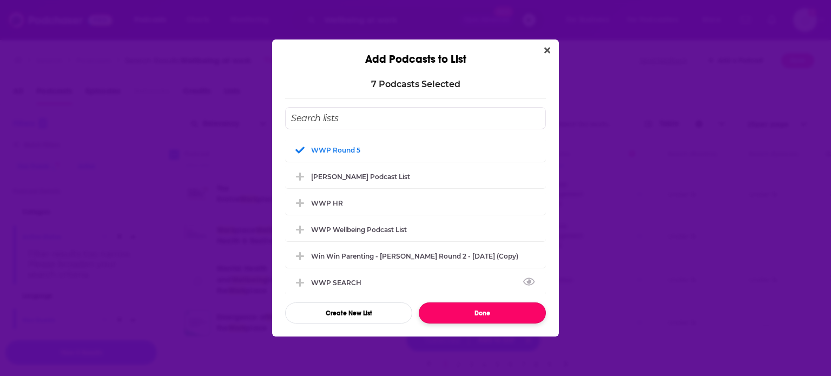
click at [500, 311] on button "Done" at bounding box center [482, 312] width 127 height 21
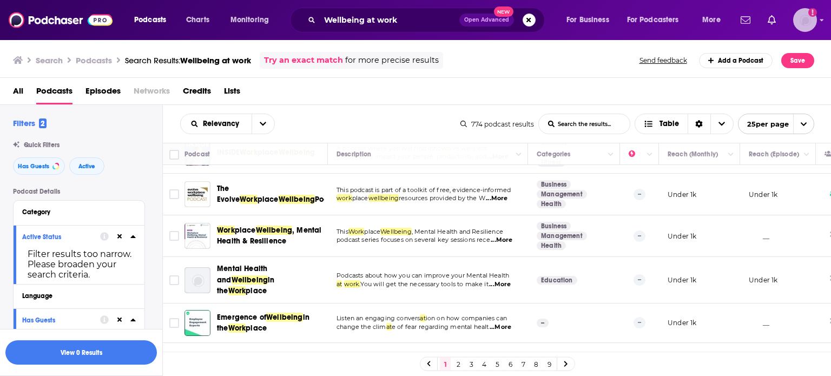
click at [806, 17] on img "Logged in as ColinMcA" at bounding box center [805, 20] width 24 height 24
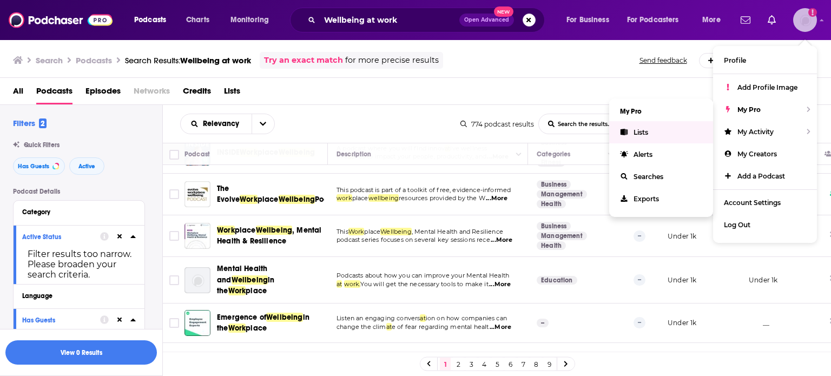
click at [676, 130] on link "Lists" at bounding box center [661, 132] width 104 height 22
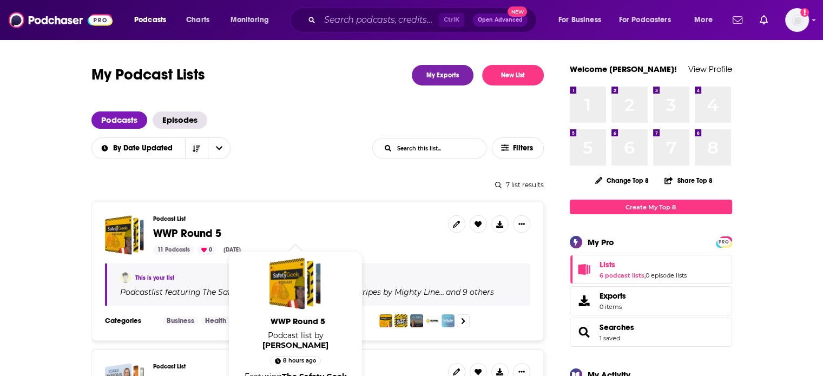
click at [179, 233] on span "WWP Round 5" at bounding box center [187, 234] width 68 height 14
